Goal: Book appointment/travel/reservation

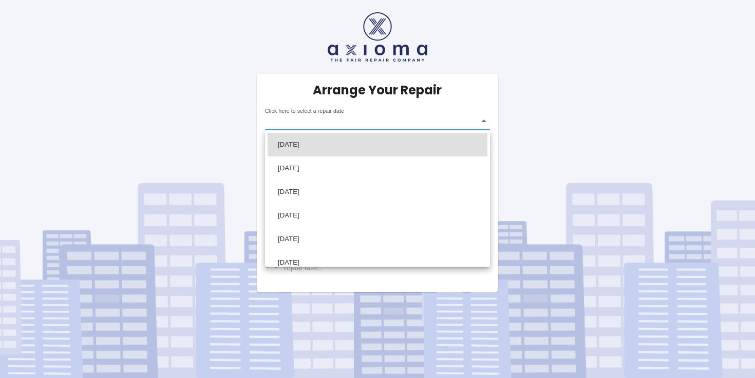
click at [365, 121] on body "Arrange Your Repair Click here to select a repair date ​ Phone Number   * 07873…" at bounding box center [377, 189] width 755 height 378
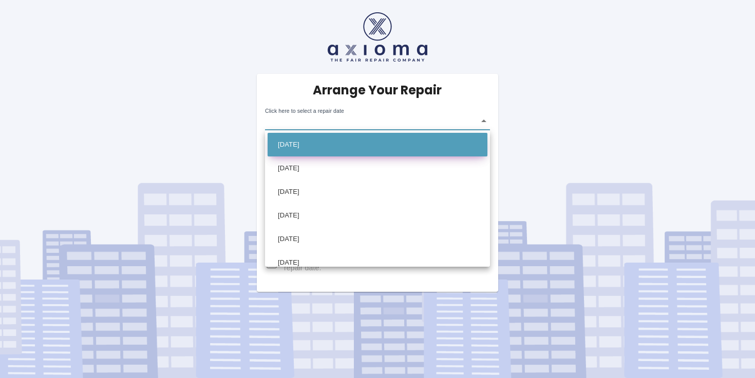
click at [347, 140] on li "Wed Oct 08 2025" at bounding box center [377, 145] width 220 height 24
type input "2025-10-08T00:00:00.000Z"
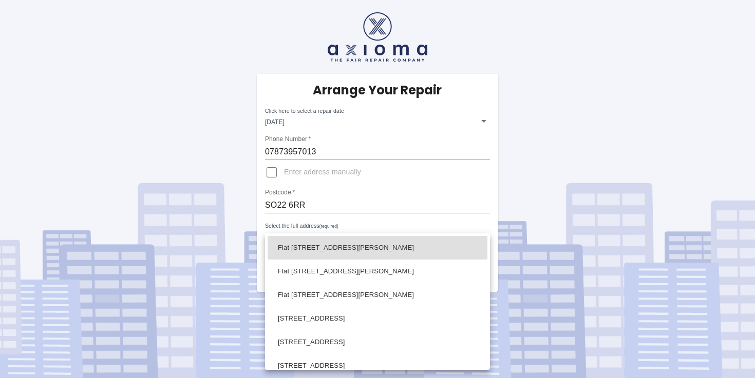
click at [333, 233] on body "Arrange Your Repair Click here to select a repair date Wed Oct 08 2025 2025-10-…" at bounding box center [377, 189] width 755 height 378
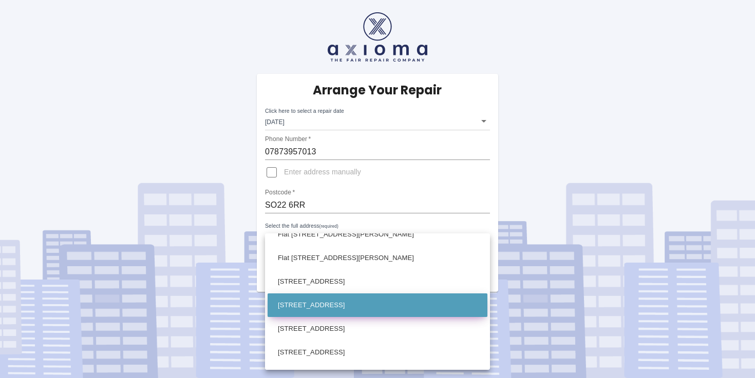
scroll to position [40, 0]
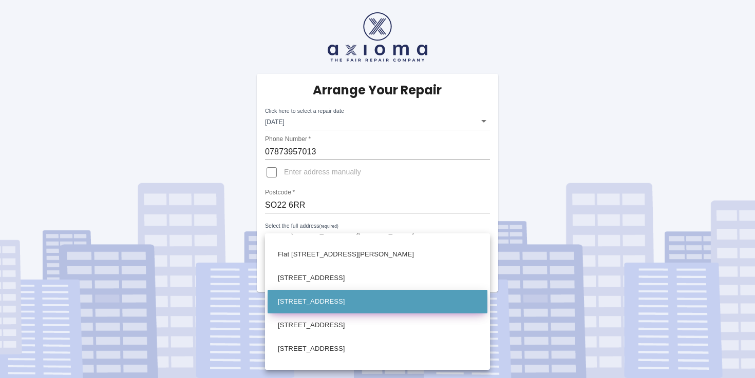
click at [351, 312] on li "42 Hatherley Road Winchester Hampshire" at bounding box center [377, 302] width 220 height 24
type input "42 Hatherley Road Winchester Hampshire"
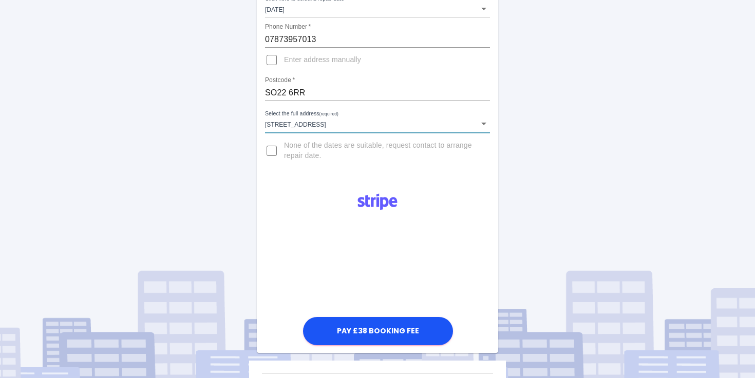
scroll to position [111, 0]
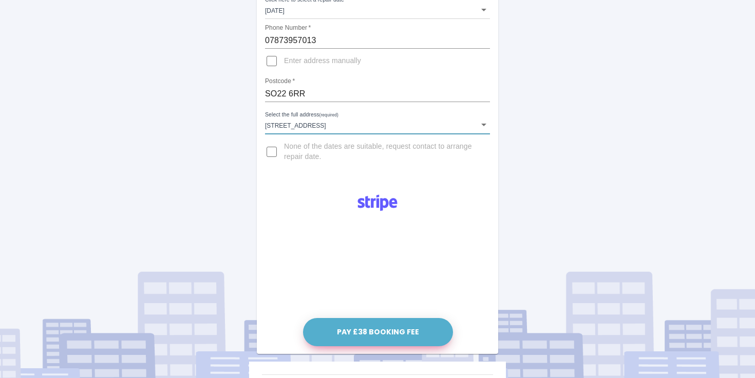
click at [372, 335] on button "Pay £38 Booking Fee" at bounding box center [378, 332] width 150 height 28
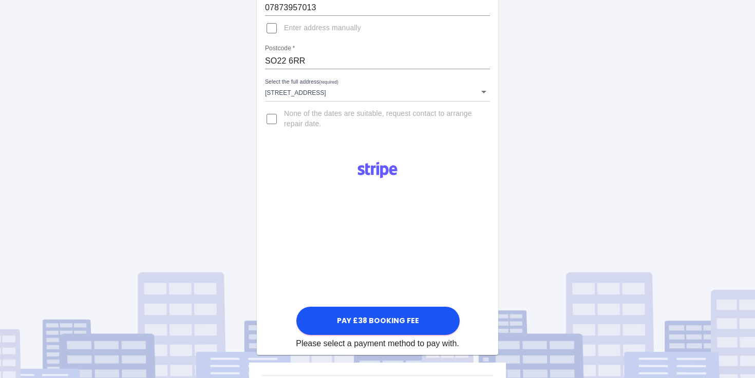
scroll to position [144, 0]
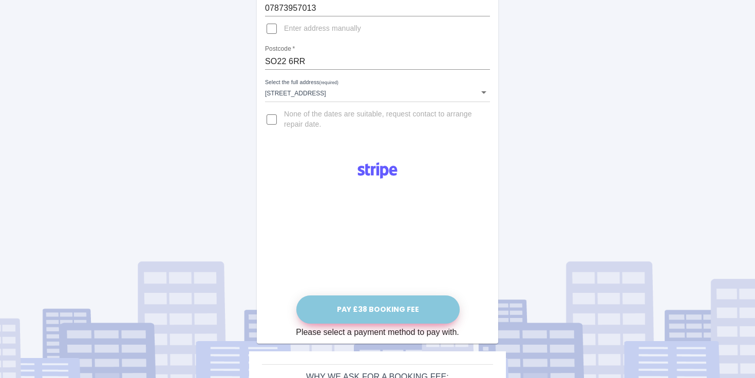
click at [373, 313] on button "Pay £38 Booking Fee" at bounding box center [377, 310] width 163 height 28
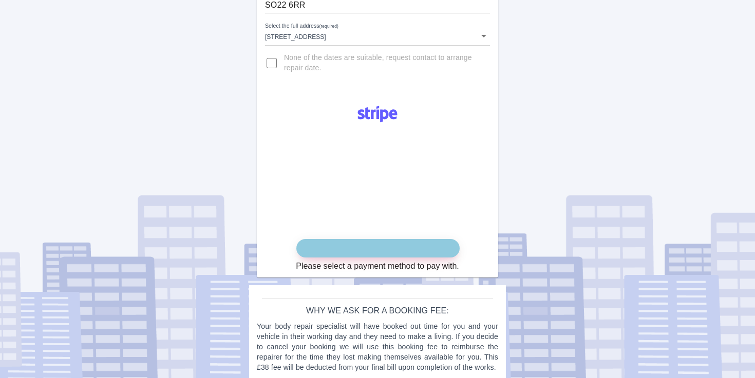
scroll to position [213, 0]
